Goal: Book appointment/travel/reservation

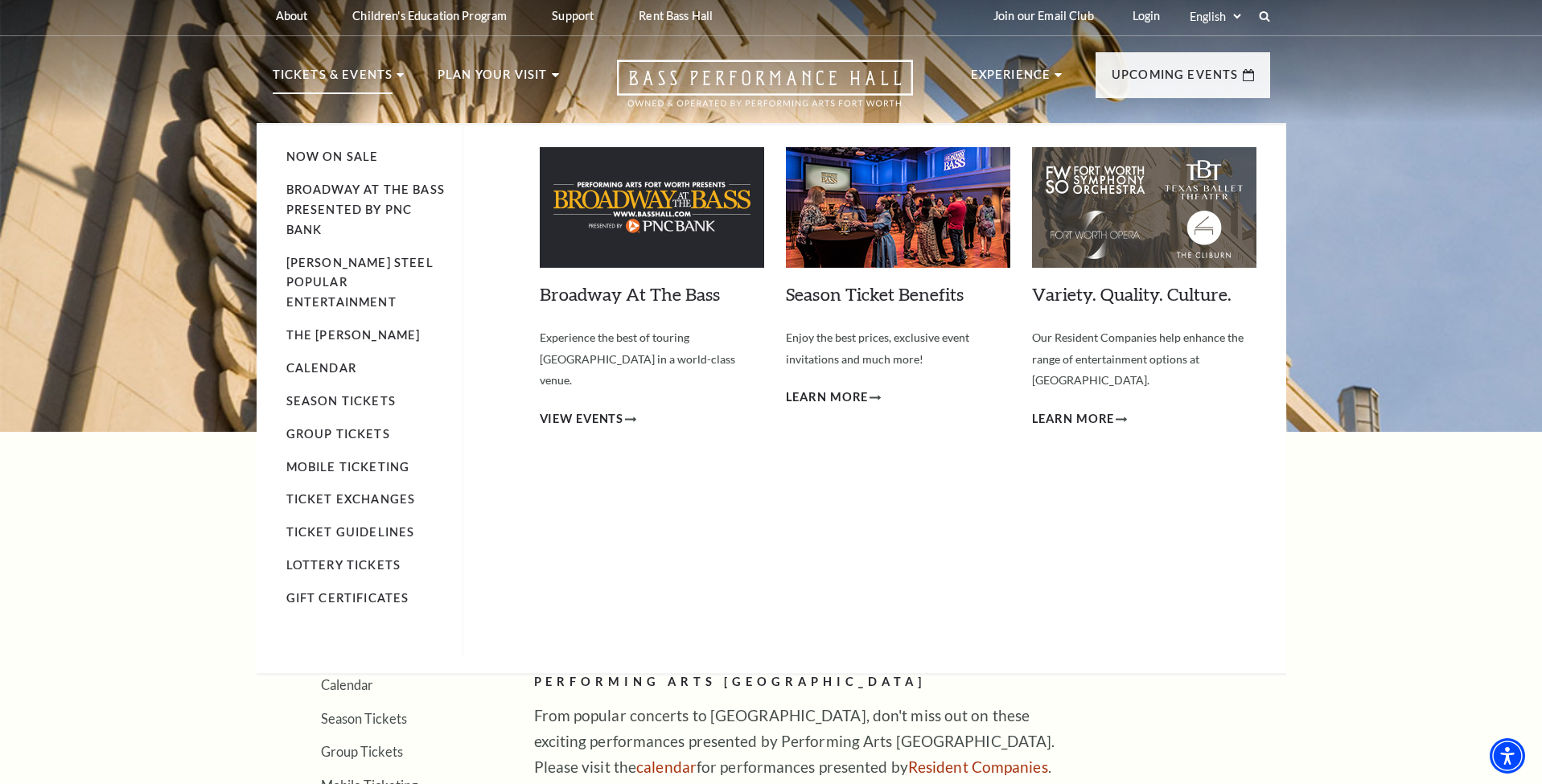
scroll to position [4, 0]
click at [342, 361] on link "Calendar" at bounding box center [322, 367] width 70 height 13
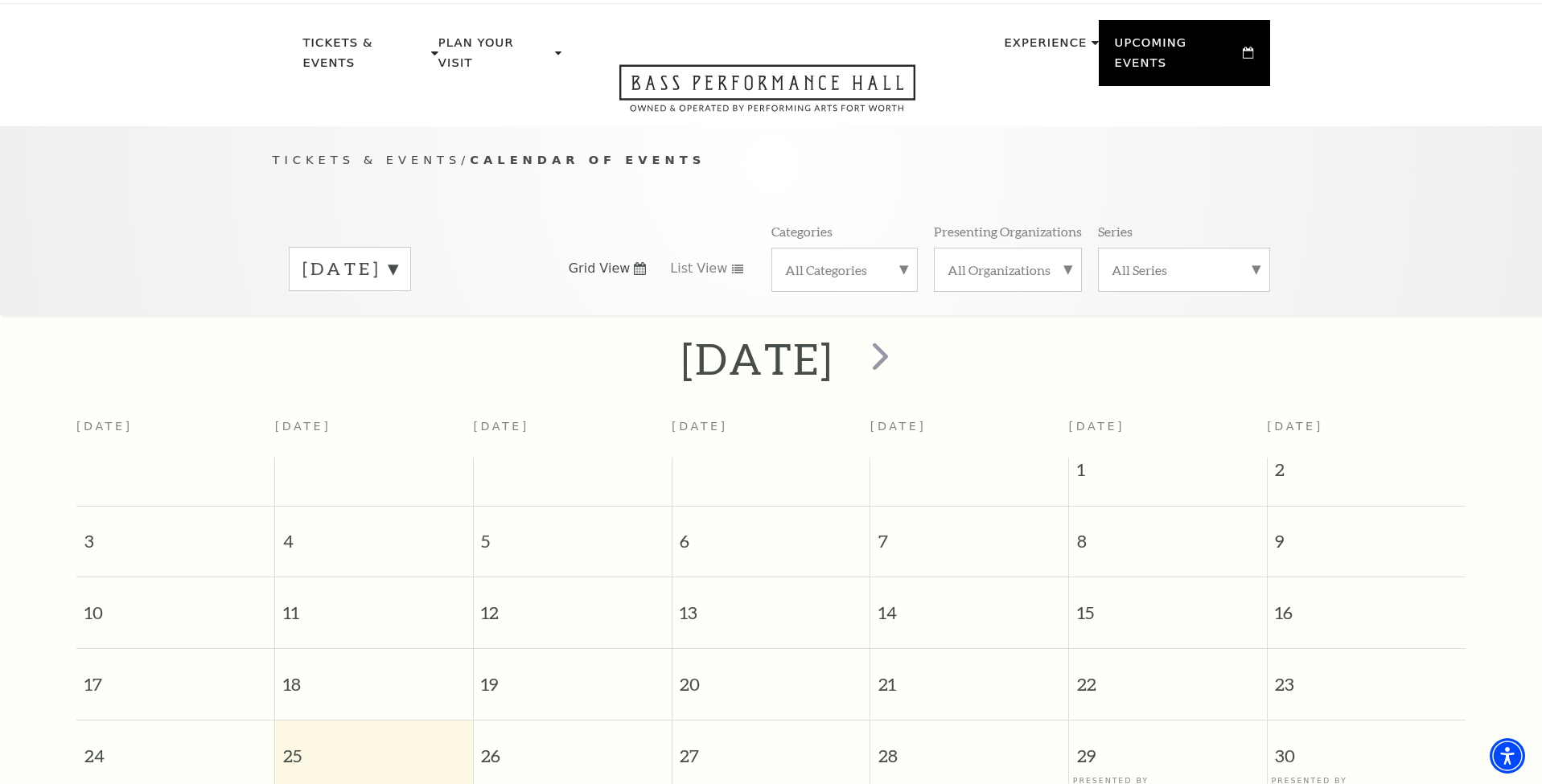
scroll to position [36, 0]
click at [903, 334] on span "next" at bounding box center [880, 356] width 46 height 46
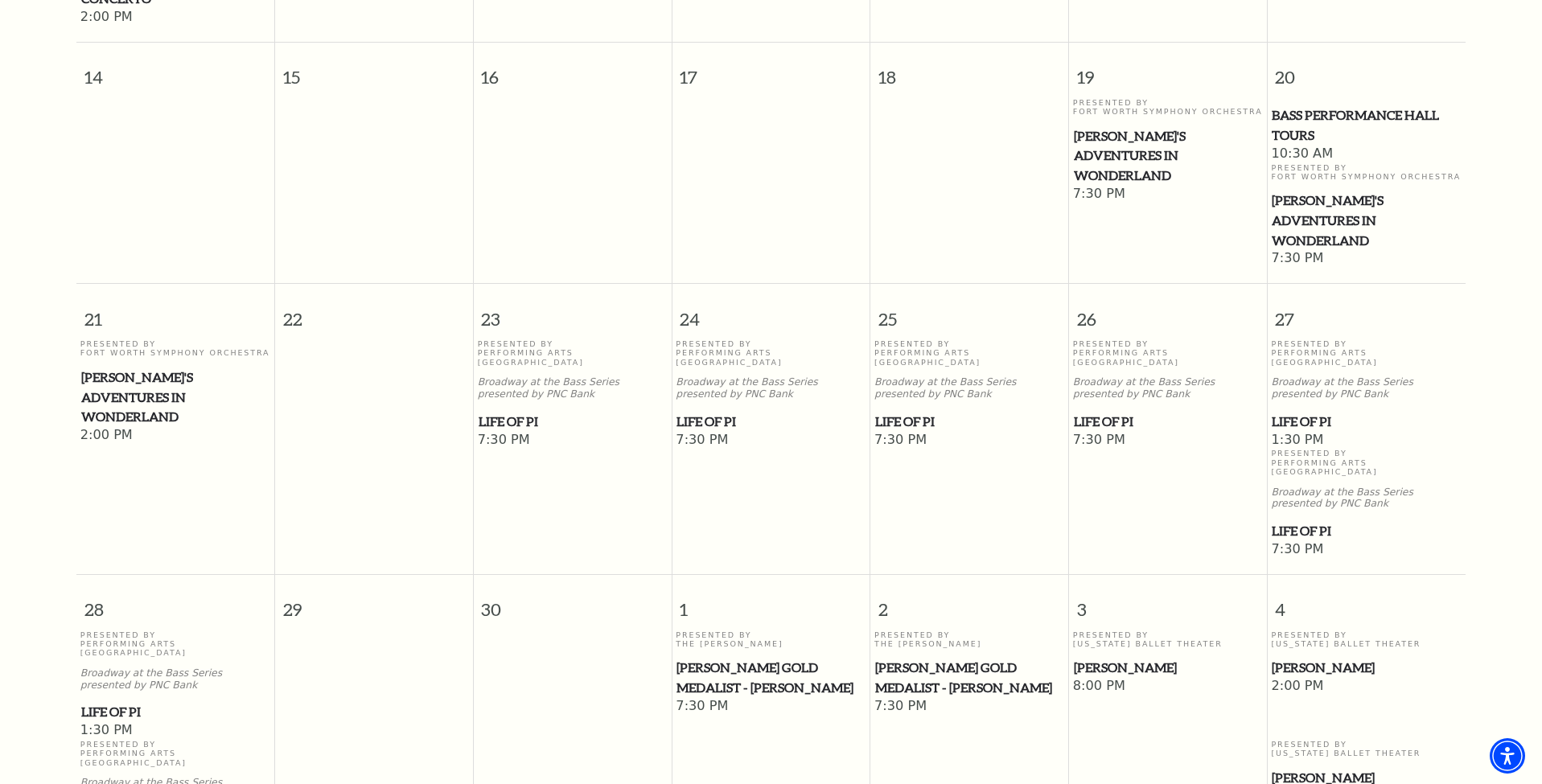
scroll to position [784, 0]
click at [179, 719] on span "1:30 PM" at bounding box center [176, 728] width 191 height 18
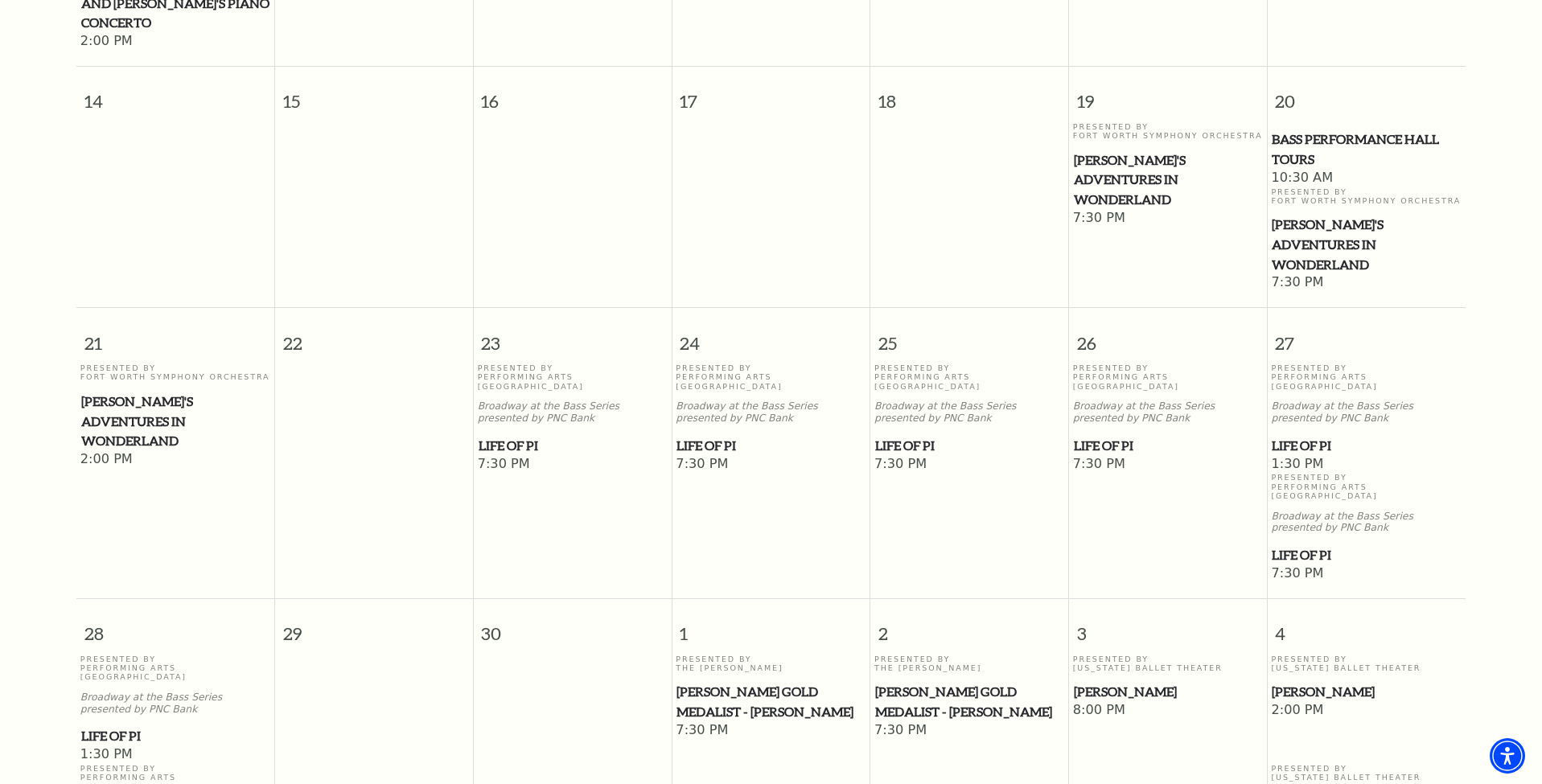
scroll to position [757, 0]
click at [122, 728] on span "Life of Pi" at bounding box center [176, 737] width 189 height 20
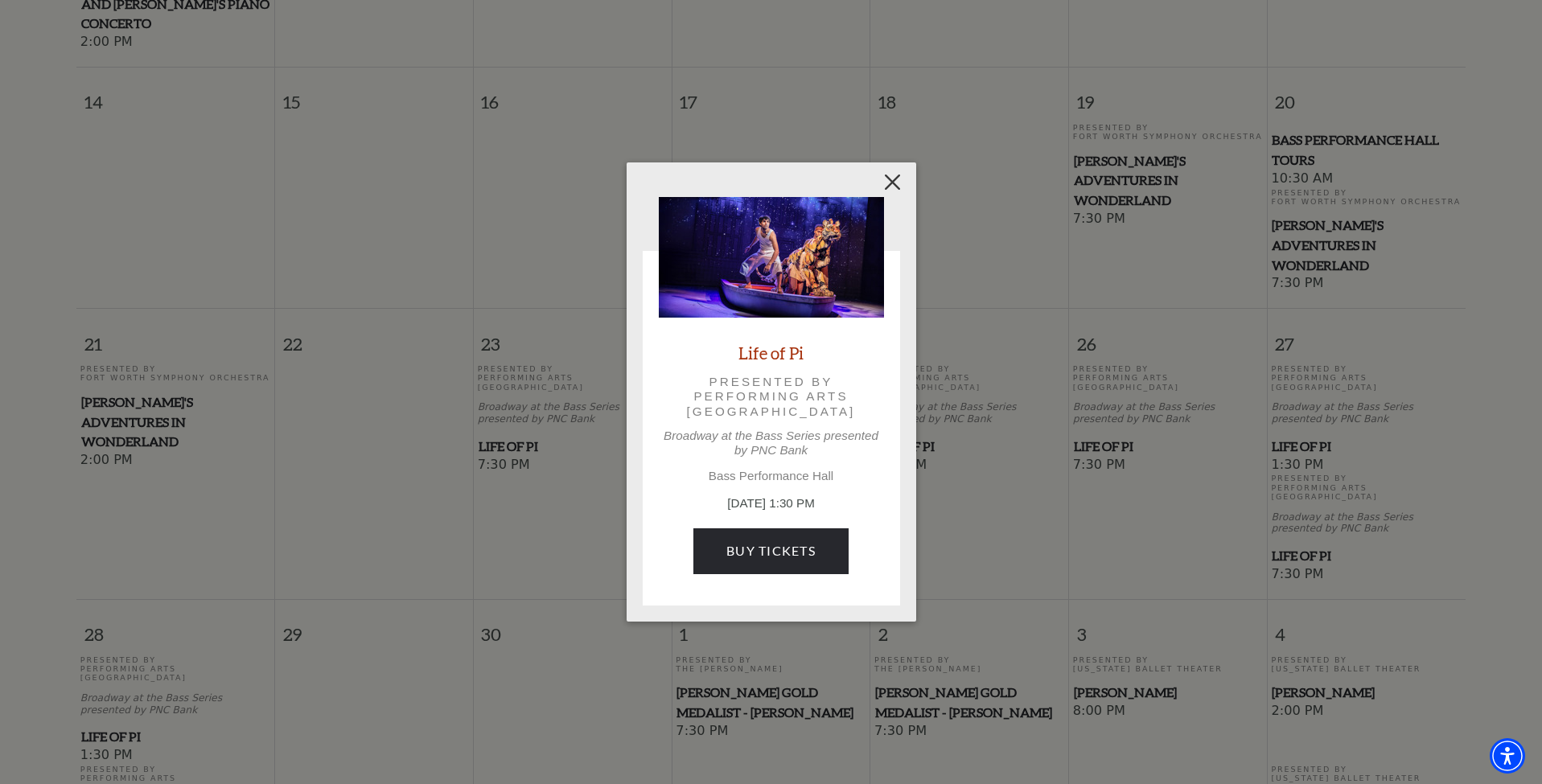
click at [894, 186] on button "Close" at bounding box center [892, 183] width 30 height 30
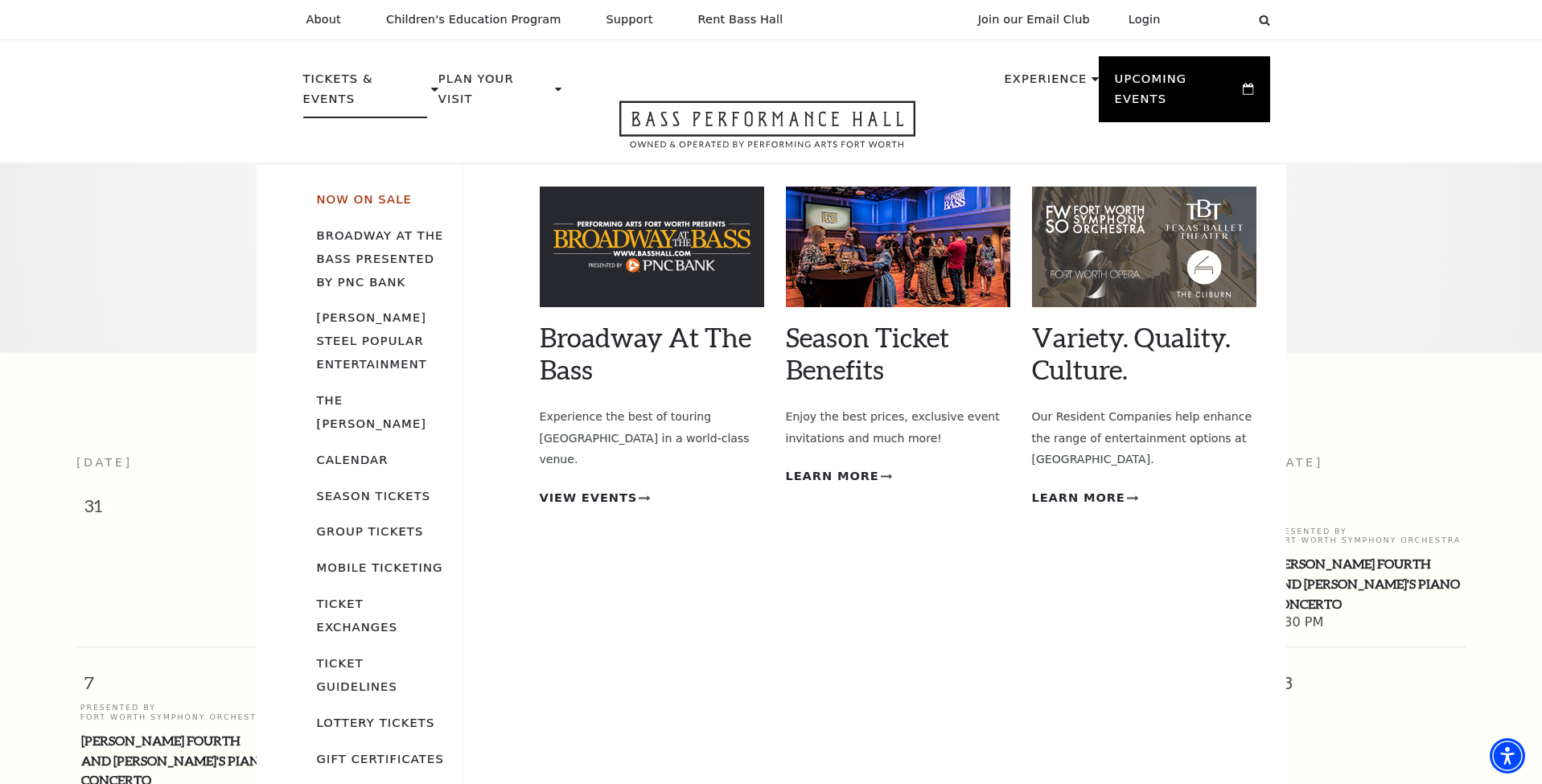
scroll to position [0, 0]
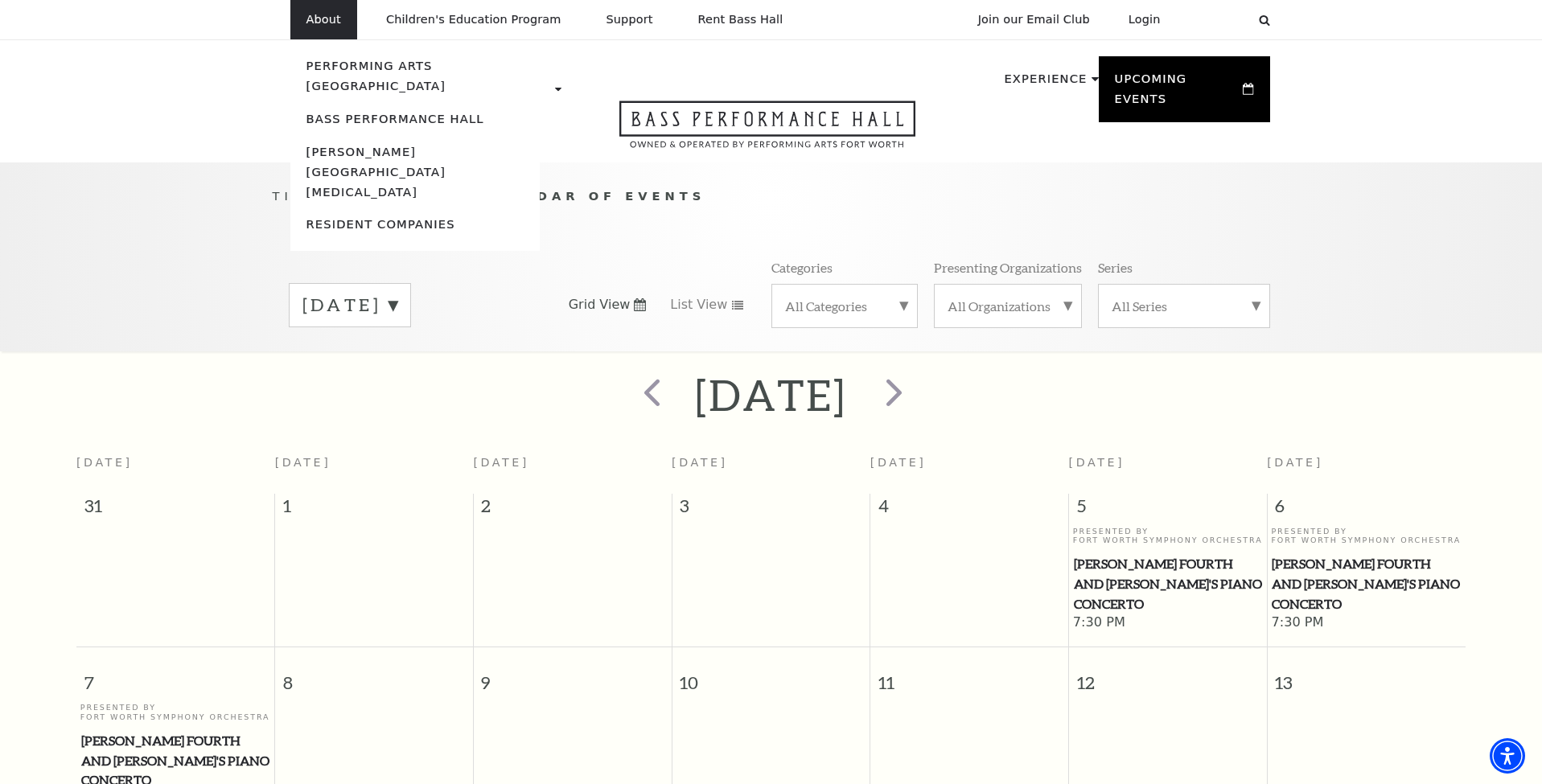
click at [331, 22] on p "About" at bounding box center [323, 19] width 35 height 13
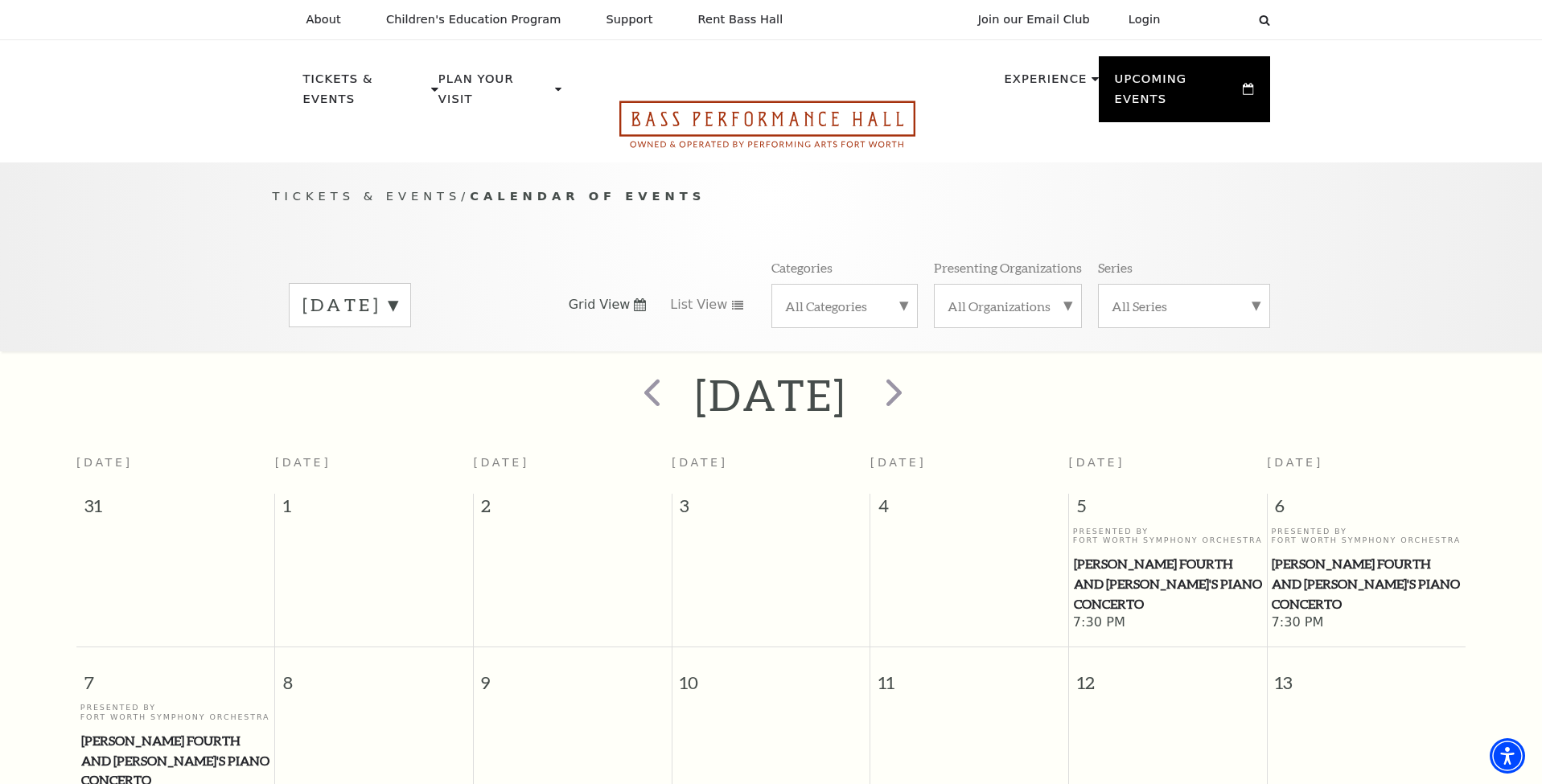
click at [790, 108] on icon "Open this option" at bounding box center [767, 124] width 296 height 47
